Goal: Transaction & Acquisition: Purchase product/service

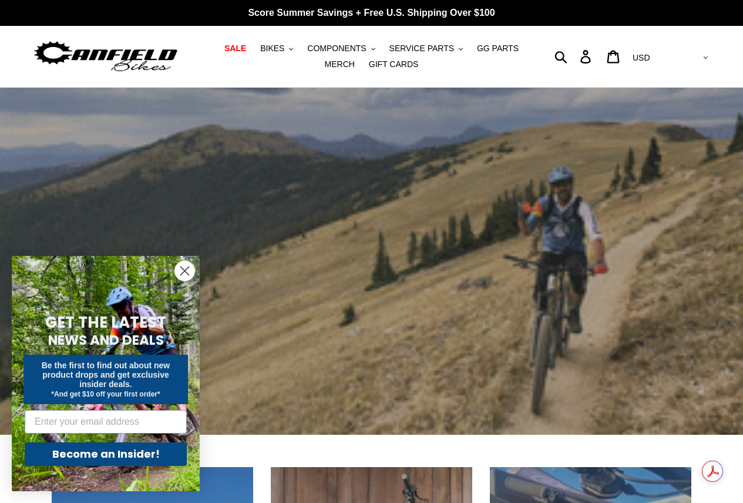
click at [190, 267] on circle "Close dialog" at bounding box center [184, 270] width 19 height 19
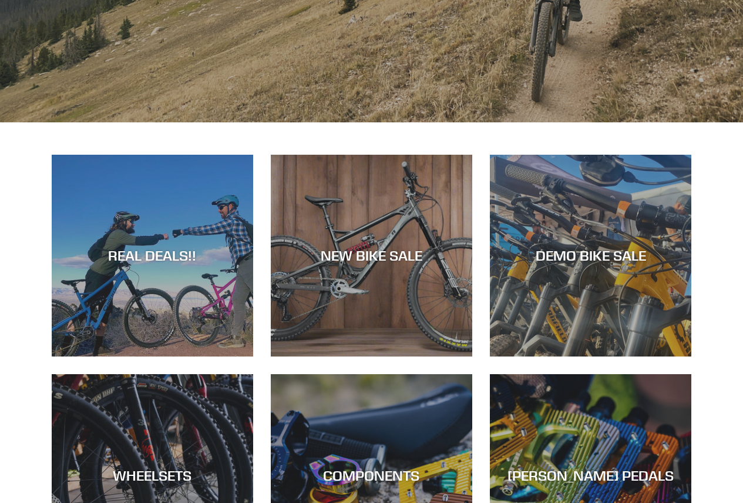
scroll to position [353, 0]
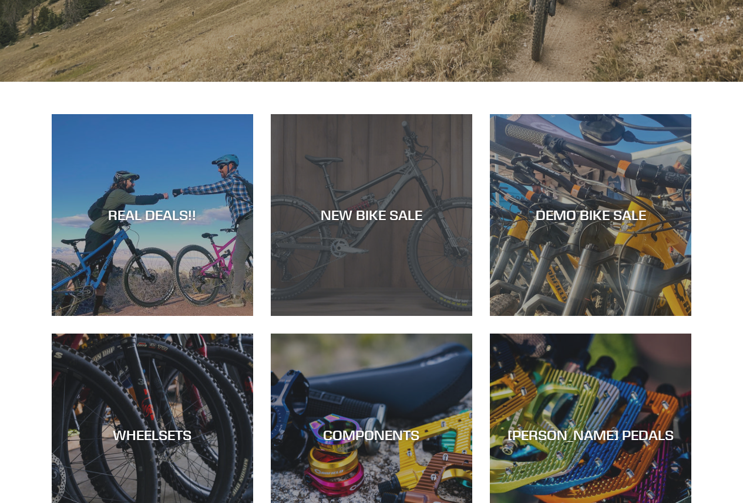
click at [438, 316] on div "NEW BIKE SALE" at bounding box center [372, 316] width 202 height 0
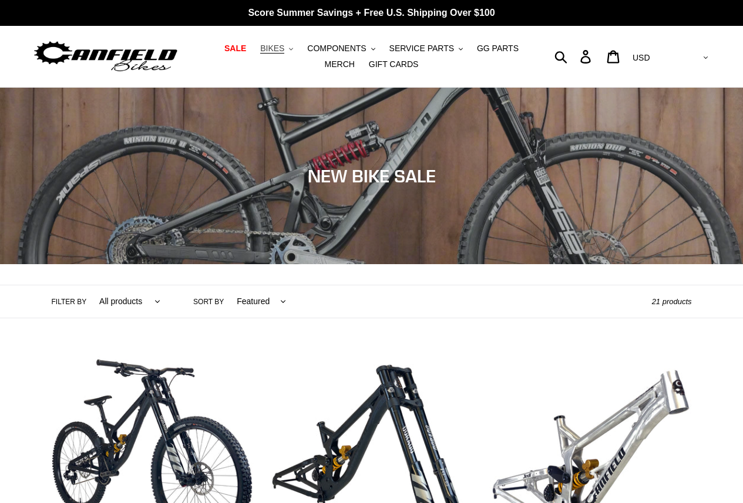
click at [272, 44] on button "BIKES .cls-1{fill:#231f20}" at bounding box center [276, 49] width 45 height 16
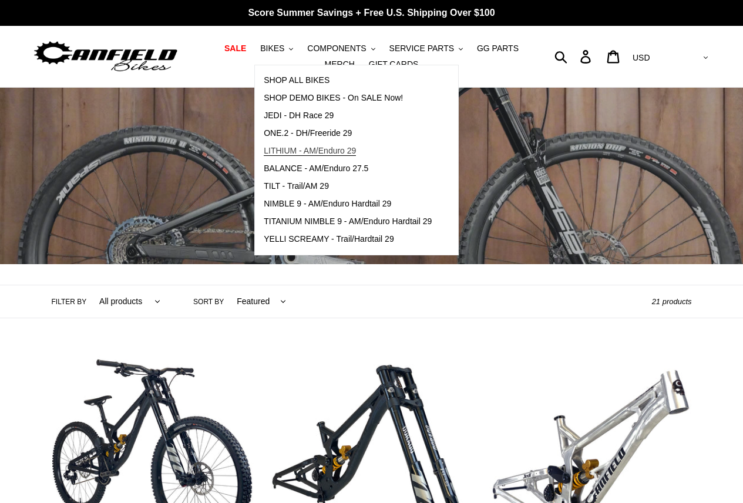
click at [327, 150] on span "LITHIUM - AM/Enduro 29" at bounding box center [310, 151] width 92 height 10
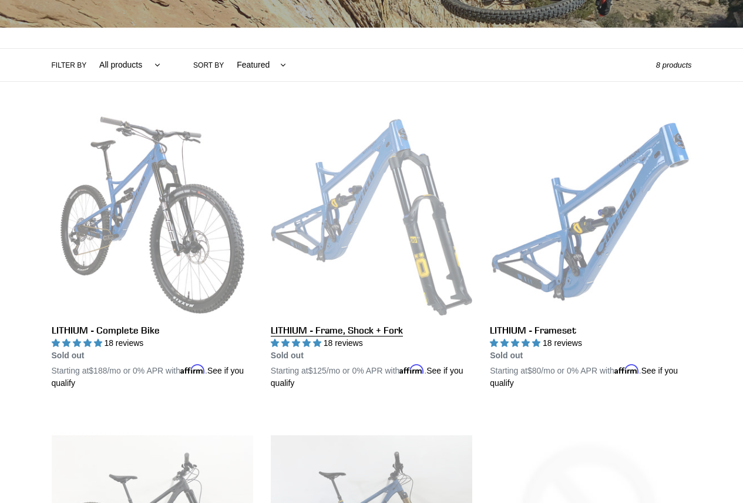
scroll to position [235, 0]
